Goal: Navigation & Orientation: Find specific page/section

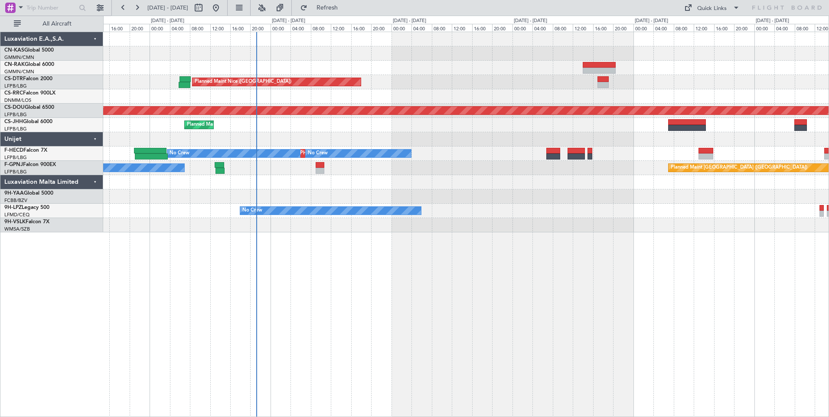
click at [386, 132] on div "Planned Maint Nice ([GEOGRAPHIC_DATA]) Planned Maint Sofia AOG Maint Sofia Plan…" at bounding box center [466, 132] width 726 height 200
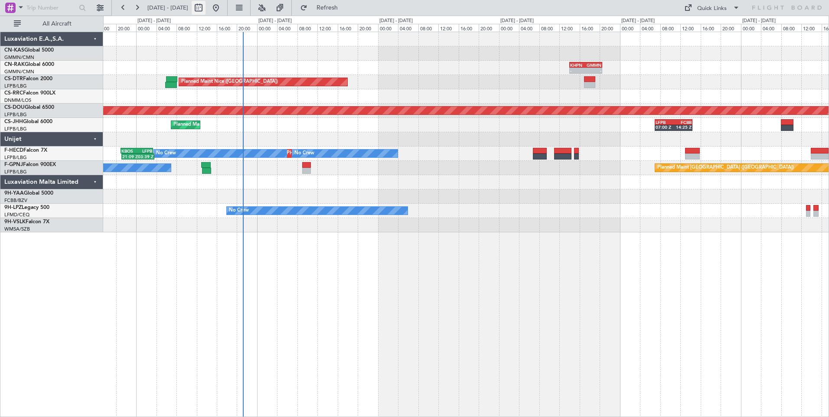
click at [206, 8] on button at bounding box center [199, 8] width 14 height 14
select select "9"
select select "2025"
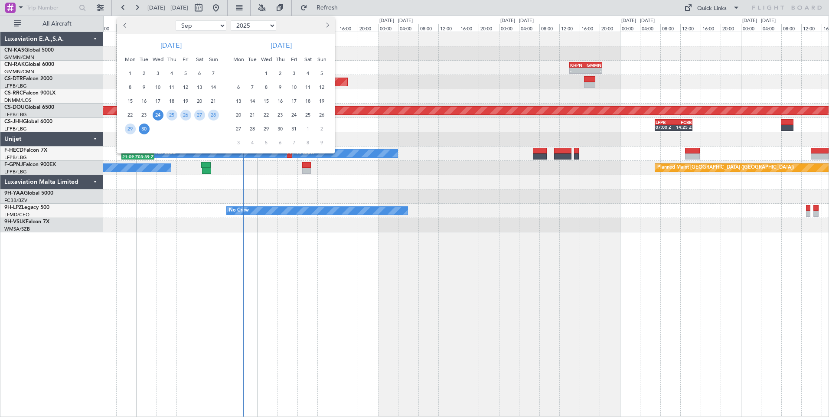
click at [157, 117] on span "24" at bounding box center [158, 115] width 11 height 11
click at [265, 86] on span "8" at bounding box center [266, 87] width 11 height 11
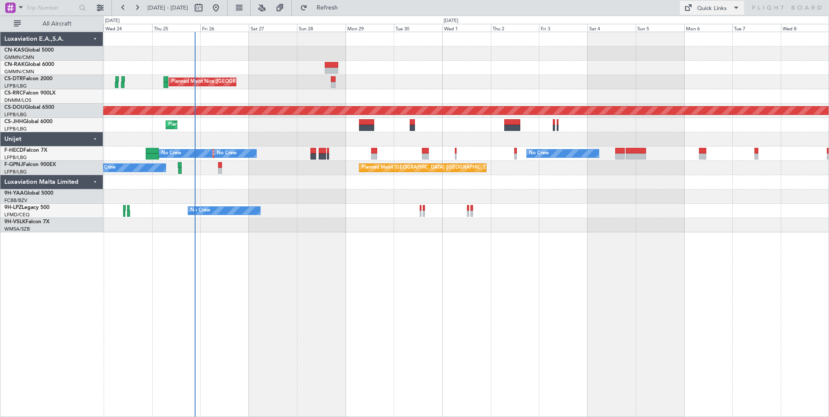
click at [699, 6] on div "Quick Links" at bounding box center [711, 8] width 29 height 9
click at [705, 46] on button "Crew Board" at bounding box center [712, 49] width 65 height 21
click at [373, 108] on div "Planned Maint Nice ([GEOGRAPHIC_DATA]) Planned Maint Sofia AOG Maint Sofia Plan…" at bounding box center [466, 132] width 726 height 200
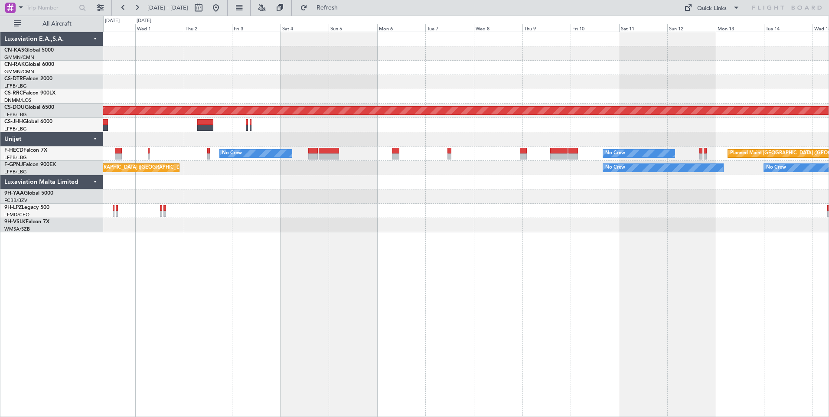
click at [669, 87] on div "Planned Maint Nice ([GEOGRAPHIC_DATA]) Planned Maint [GEOGRAPHIC_DATA] ([GEOGRA…" at bounding box center [466, 132] width 726 height 200
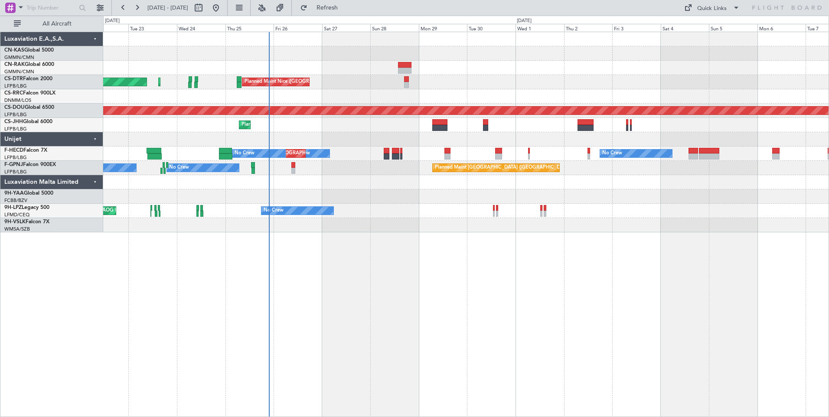
click at [704, 15] on div "Quick Links" at bounding box center [745, 8] width 167 height 16
click at [712, 7] on div "Quick Links" at bounding box center [711, 8] width 29 height 9
click at [713, 56] on button "Crew Board" at bounding box center [712, 49] width 65 height 21
